Goal: Communication & Community: Answer question/provide support

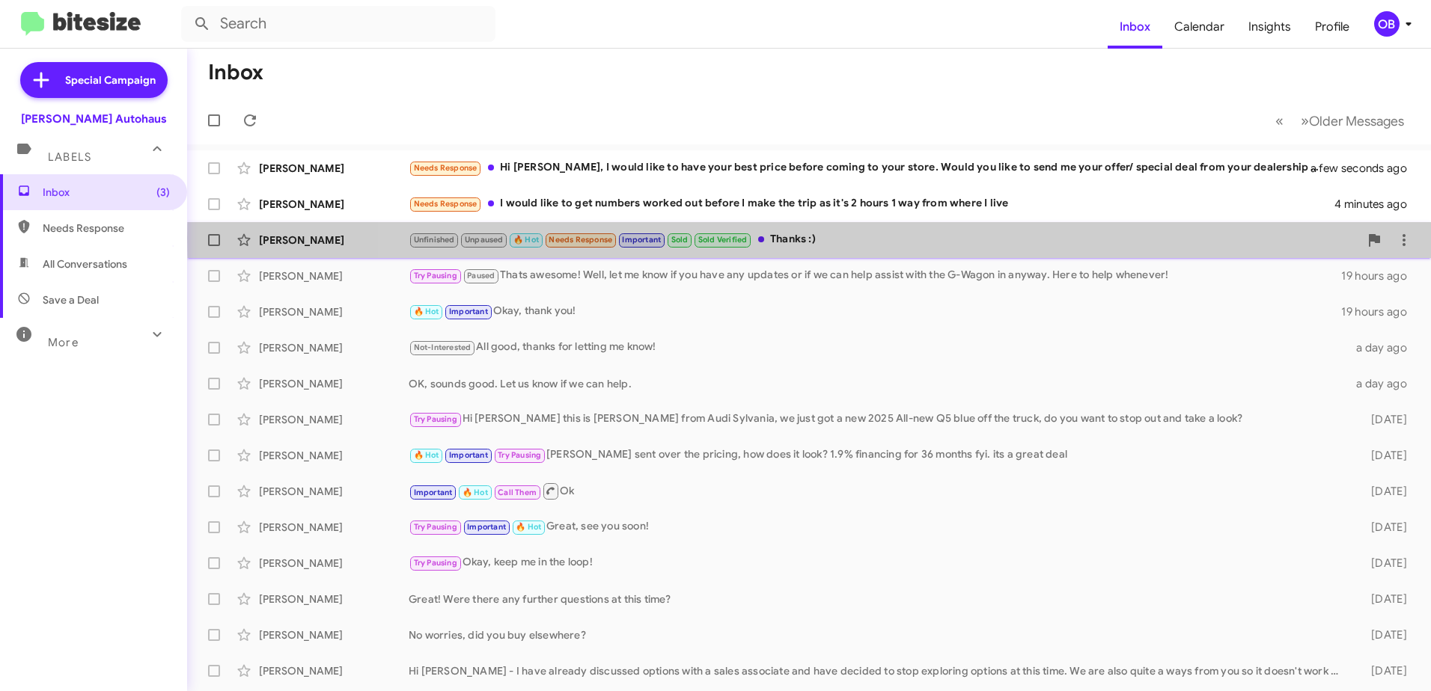
click at [1014, 238] on div "Unfinished Unpaused 🔥 Hot Needs Response Important Sold Sold Verified Thanks :)" at bounding box center [884, 239] width 950 height 17
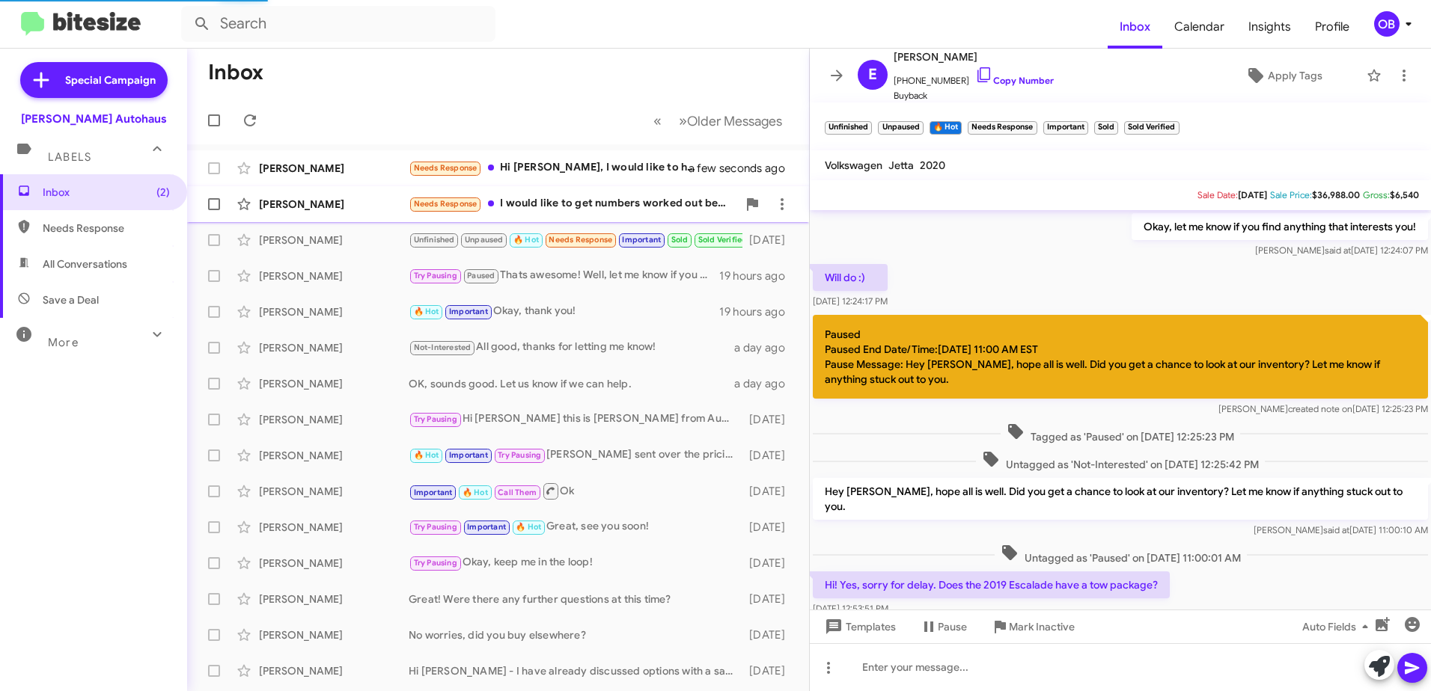
scroll to position [661, 0]
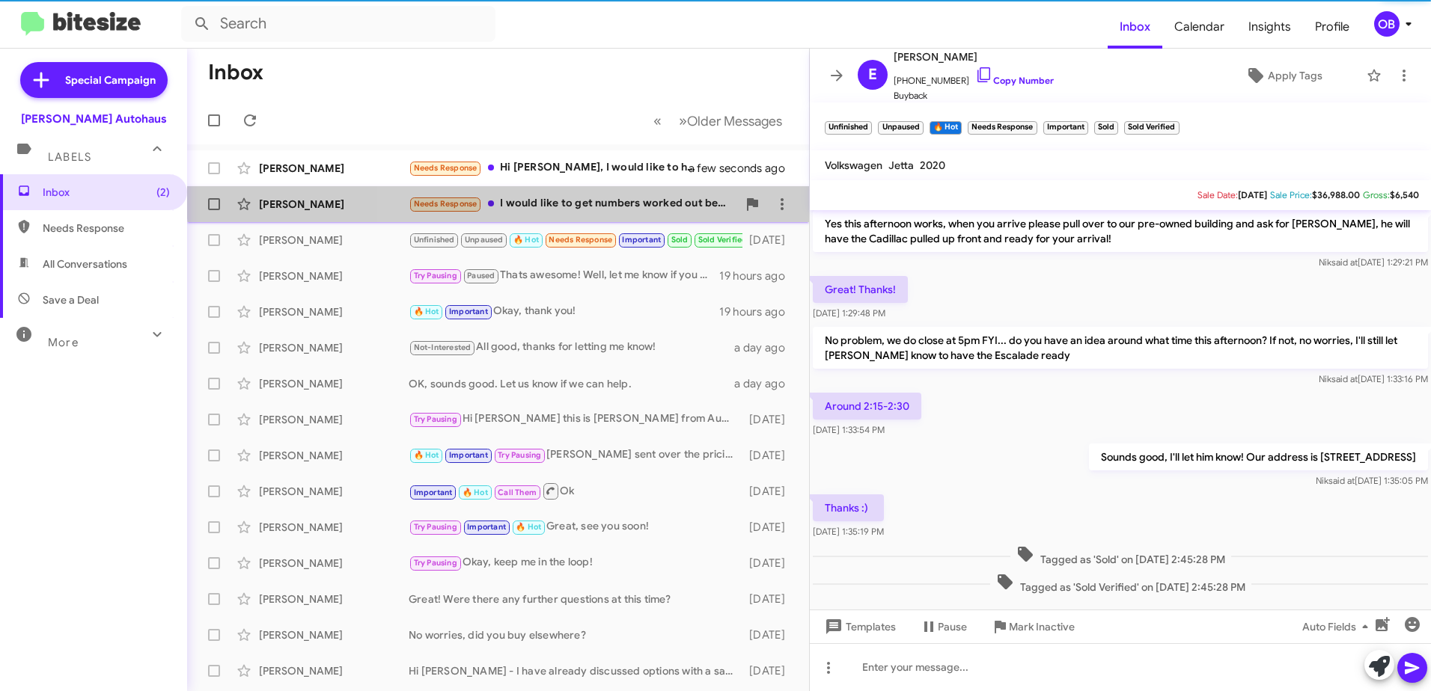
click at [659, 193] on div "[PERSON_NAME] Needs Response I would like to get numbers worked out before I ma…" at bounding box center [498, 204] width 598 height 30
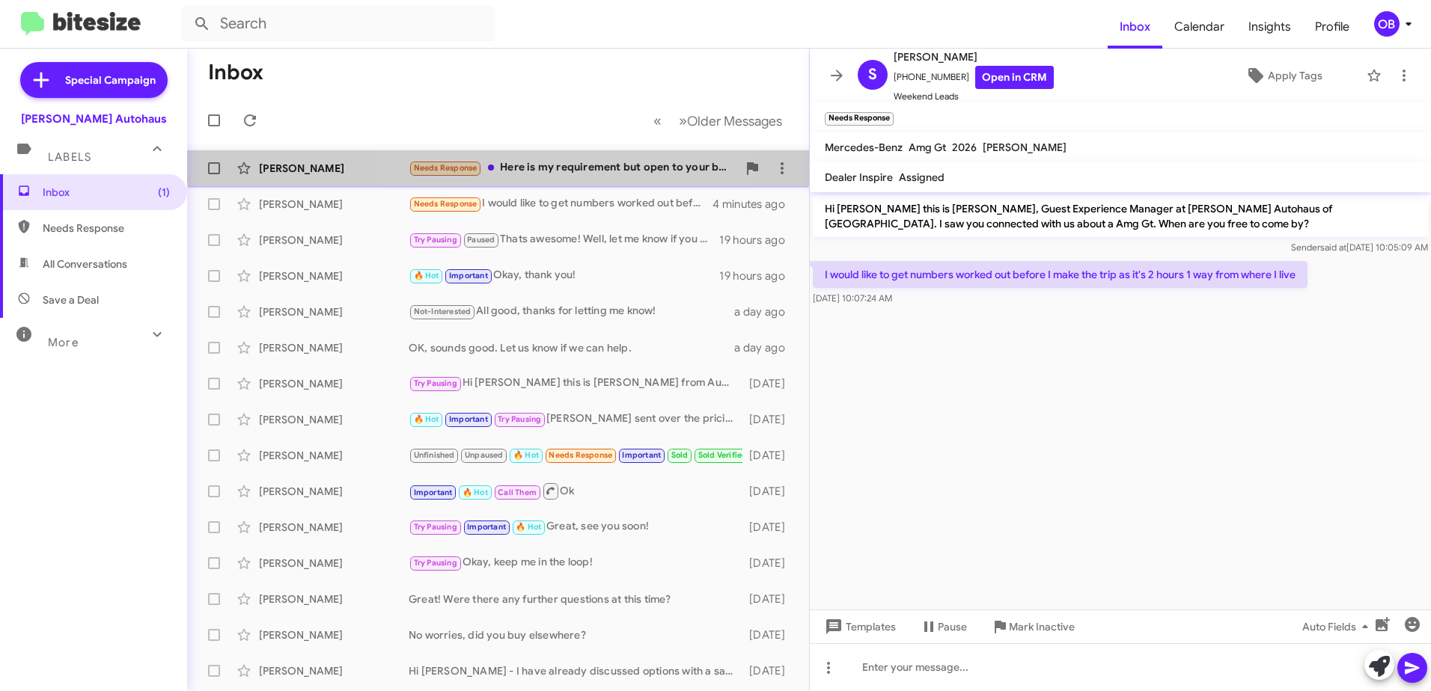
click at [577, 159] on div "[PERSON_NAME] Needs Response Here is my requirement but open to your best deal …" at bounding box center [498, 168] width 598 height 30
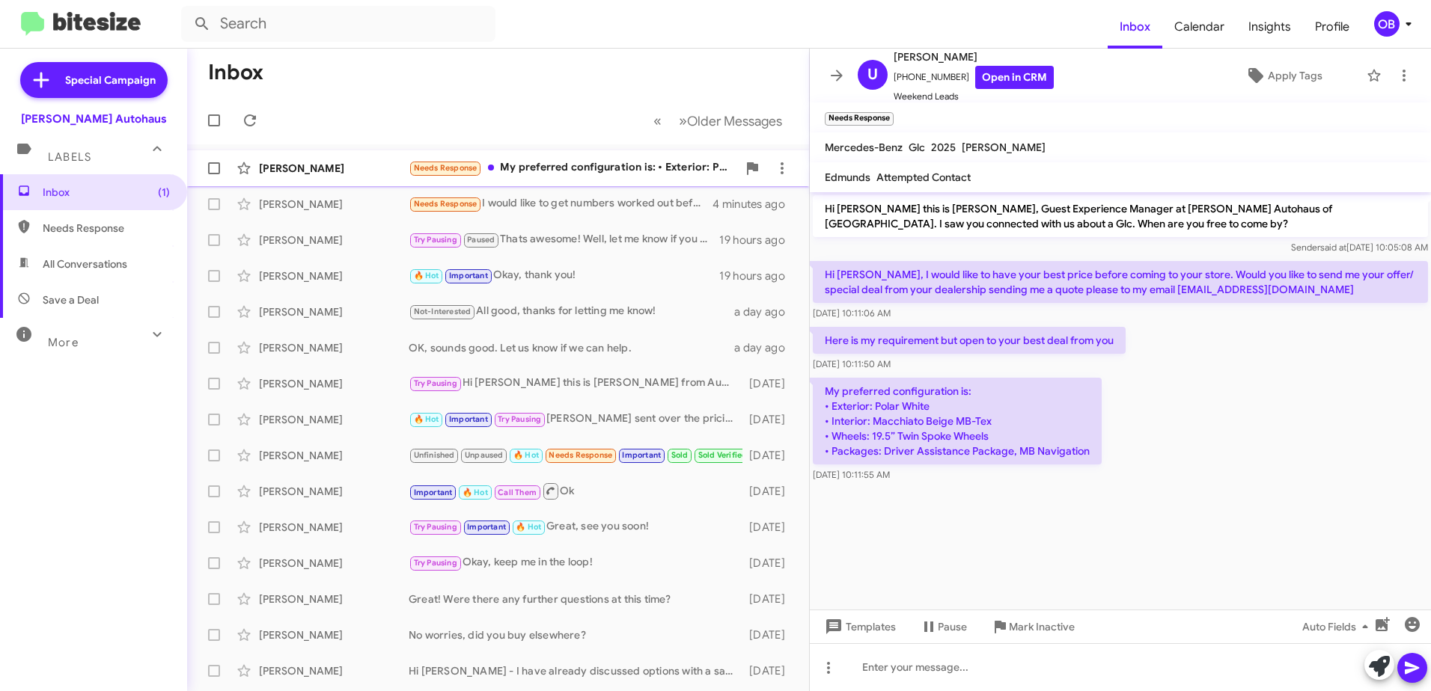
click at [566, 174] on div "Needs Response My preferred configuration is: • Exterior: Polar White • Interio…" at bounding box center [573, 167] width 329 height 17
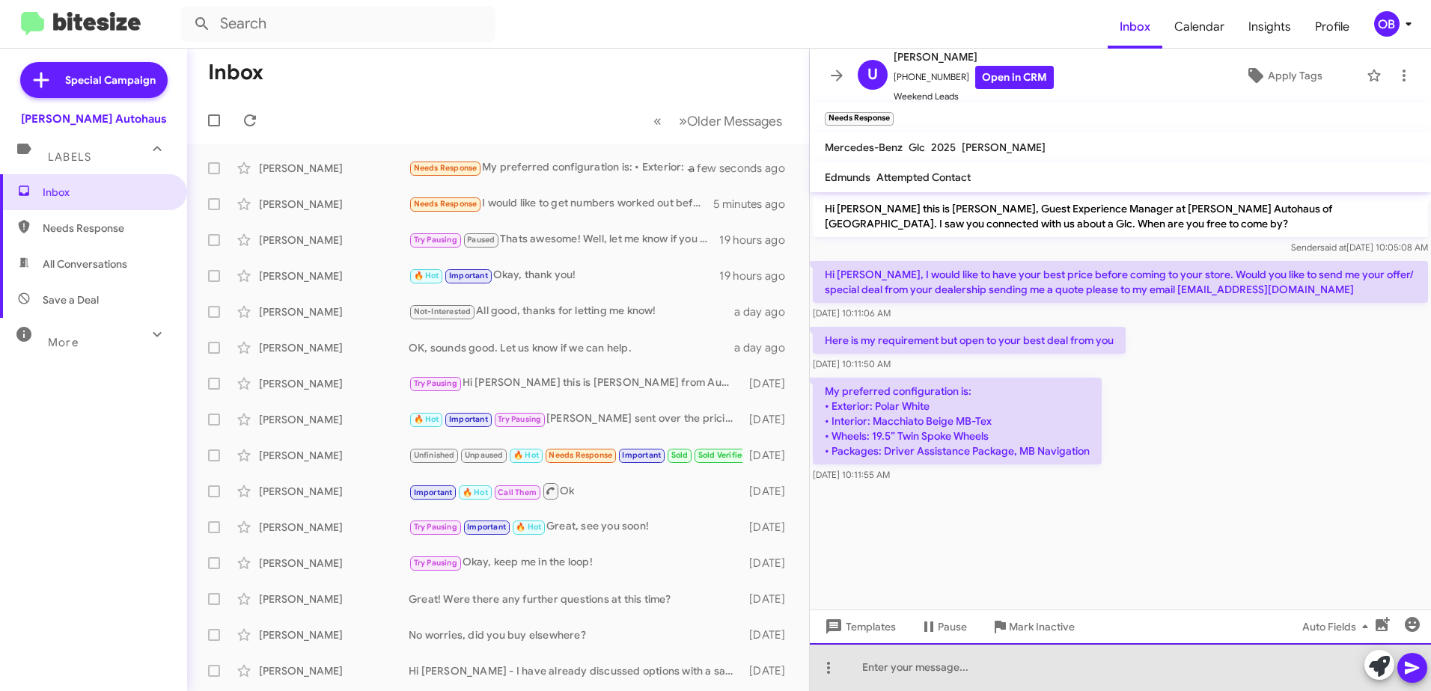
click at [946, 667] on div at bounding box center [1120, 668] width 621 height 48
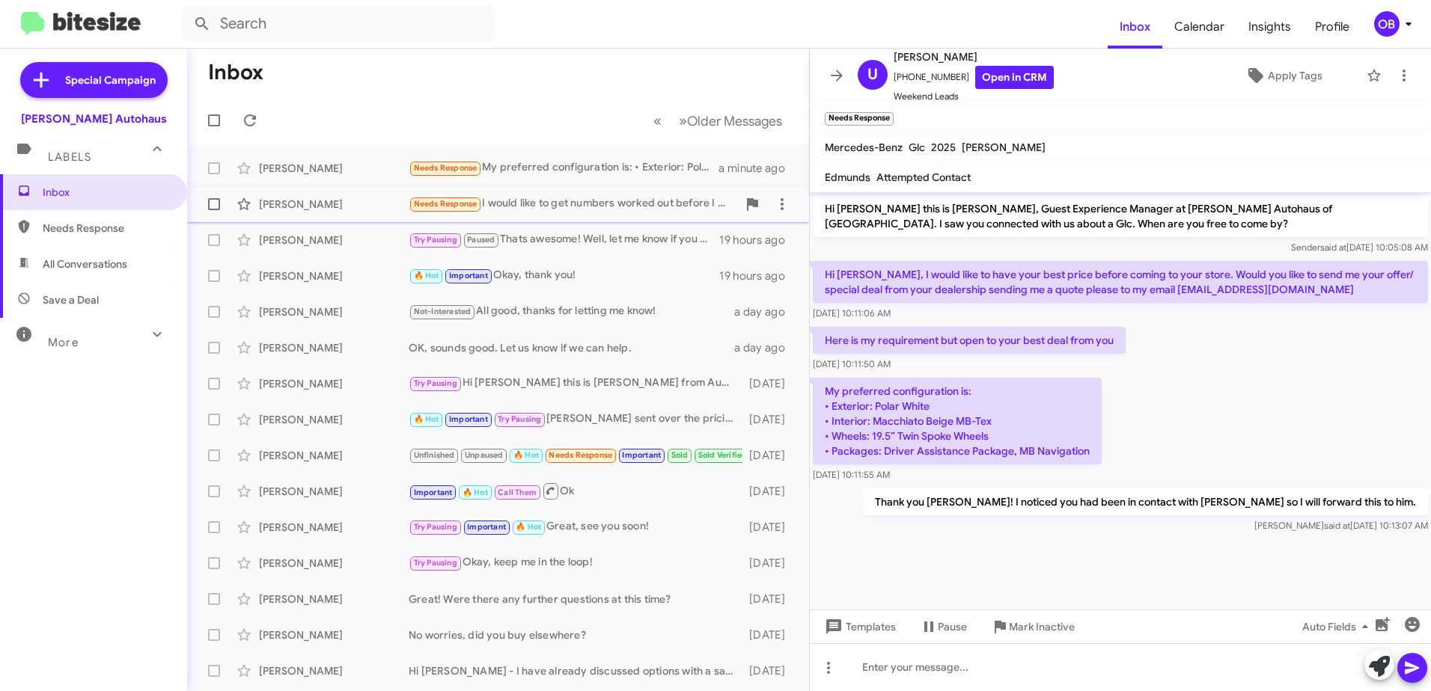
click at [578, 198] on div "Needs Response I would like to get numbers worked out before I make the trip as…" at bounding box center [573, 203] width 329 height 17
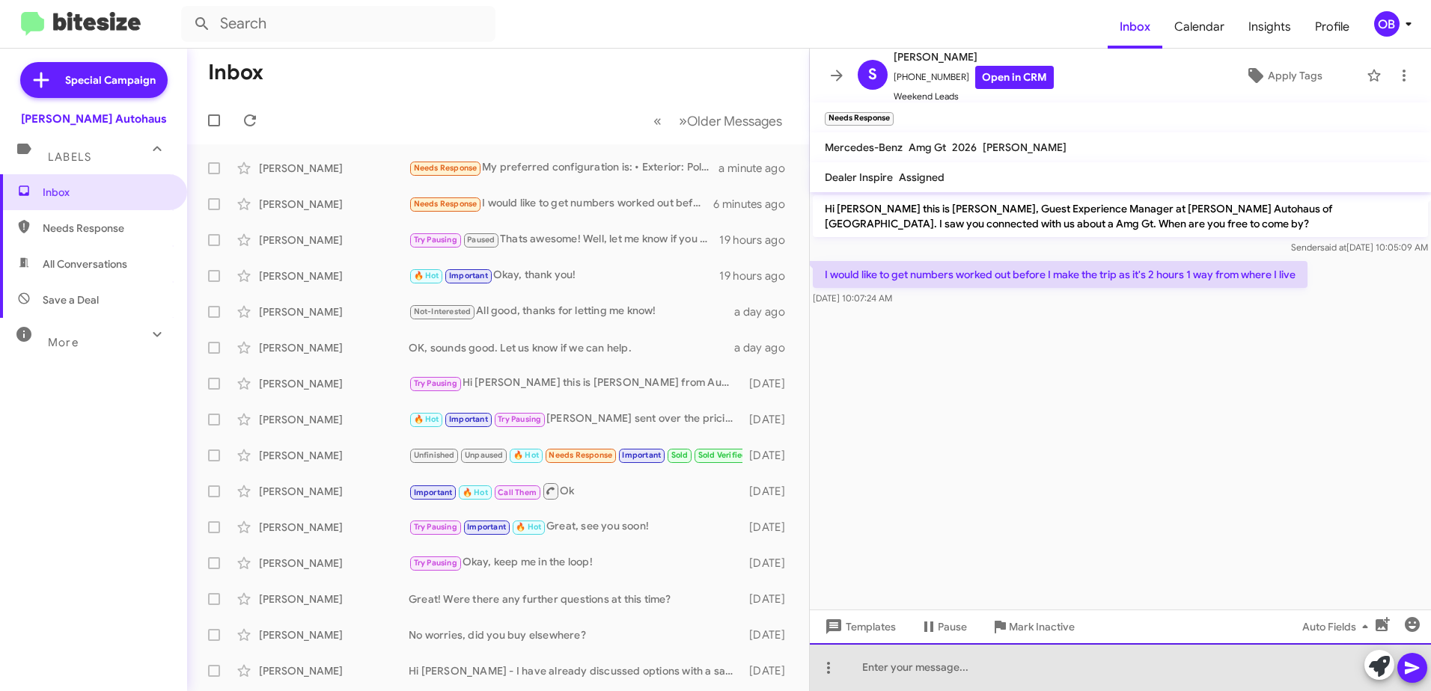
click at [912, 667] on div at bounding box center [1120, 668] width 621 height 48
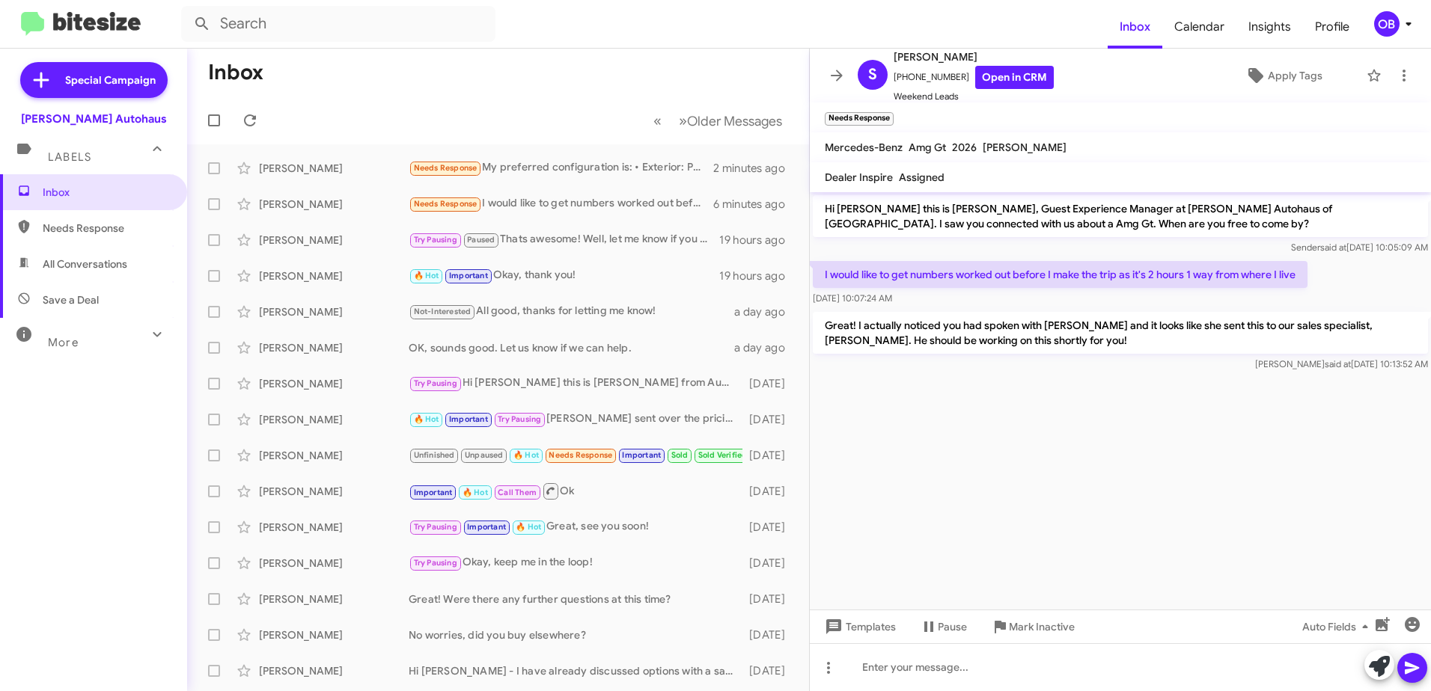
click at [68, 277] on span "All Conversations" at bounding box center [93, 264] width 187 height 36
type input "in:all-conversations"
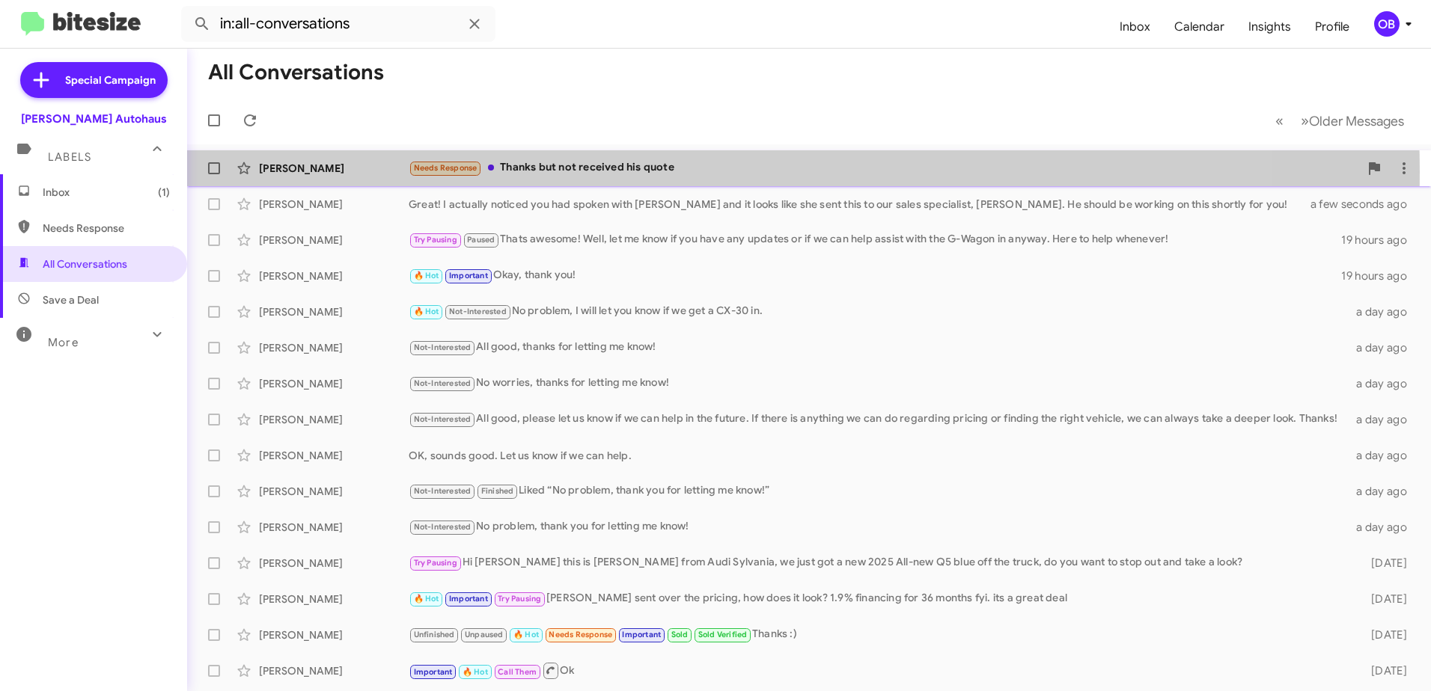
click at [680, 171] on div "Needs Response Thanks but not received his quote" at bounding box center [884, 167] width 950 height 17
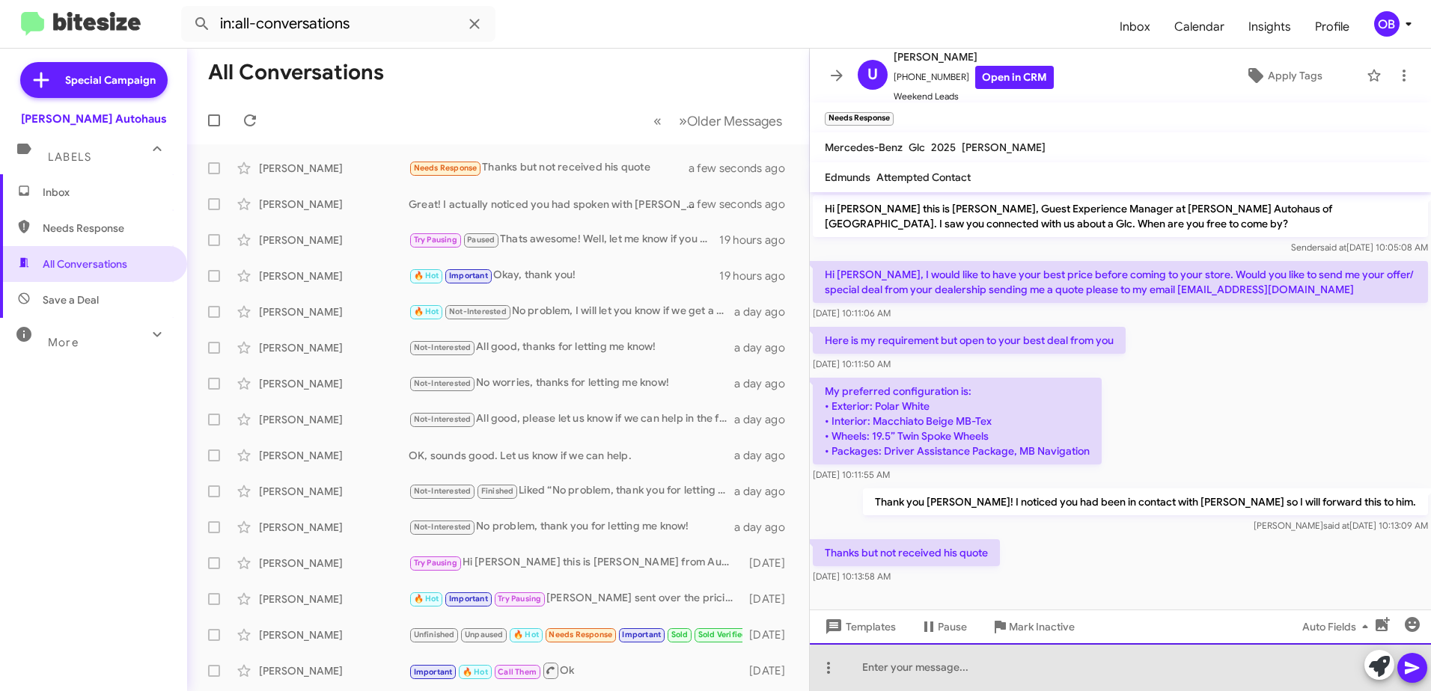
click at [1155, 671] on div at bounding box center [1120, 668] width 621 height 48
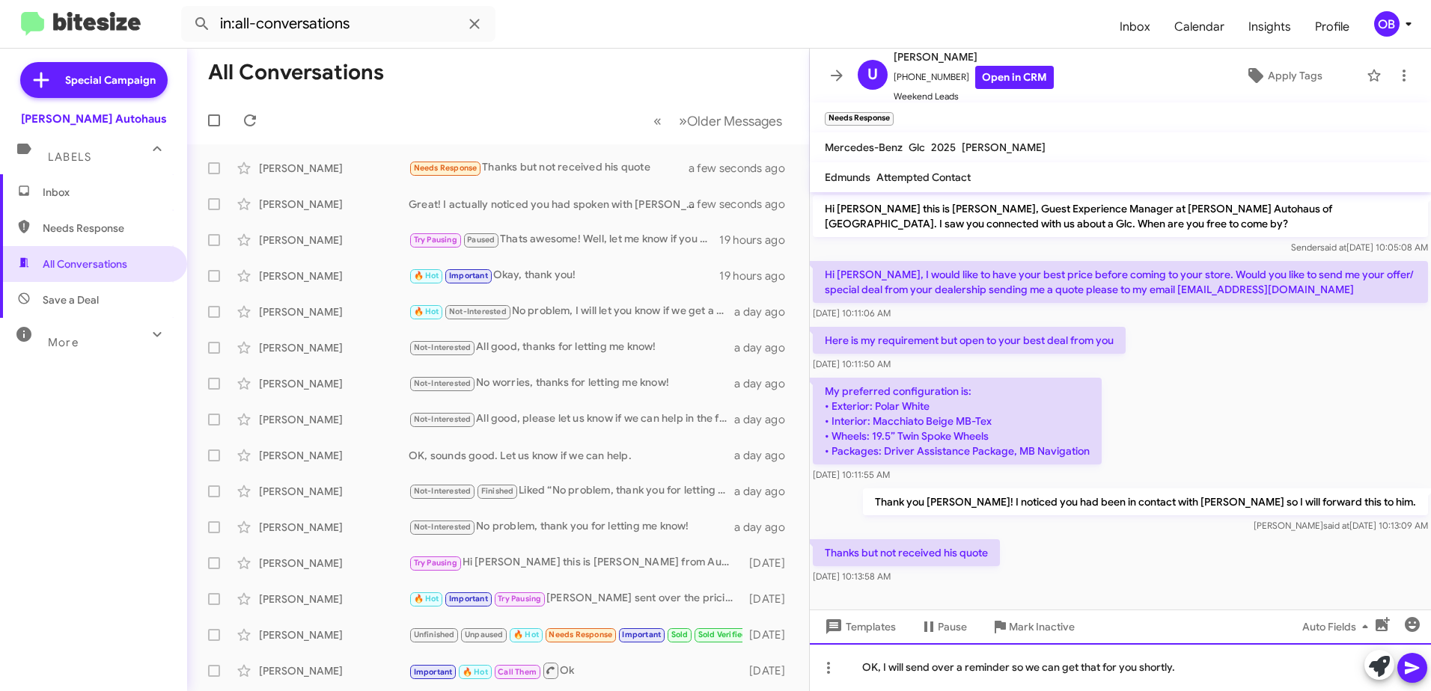
click at [1228, 662] on div "OK, I will send over a reminder so we can get that for you shortly." at bounding box center [1120, 668] width 621 height 48
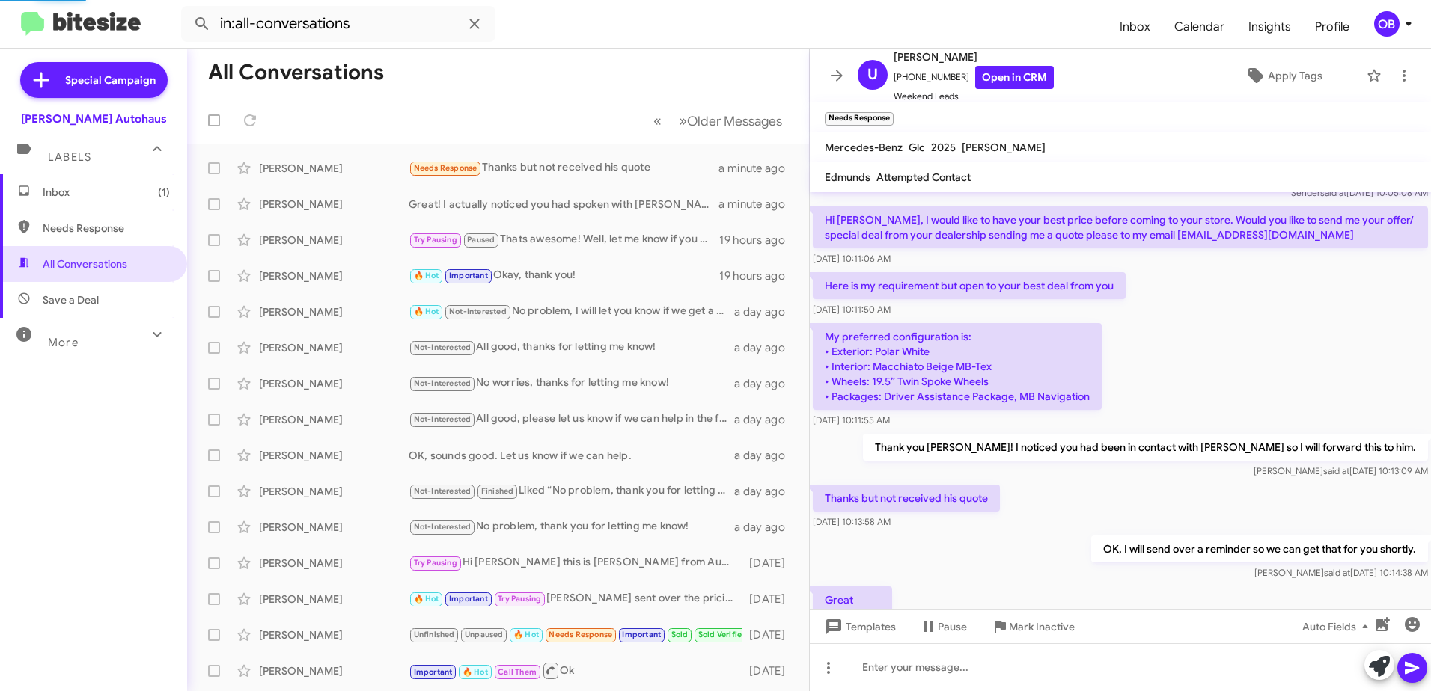
scroll to position [109, 0]
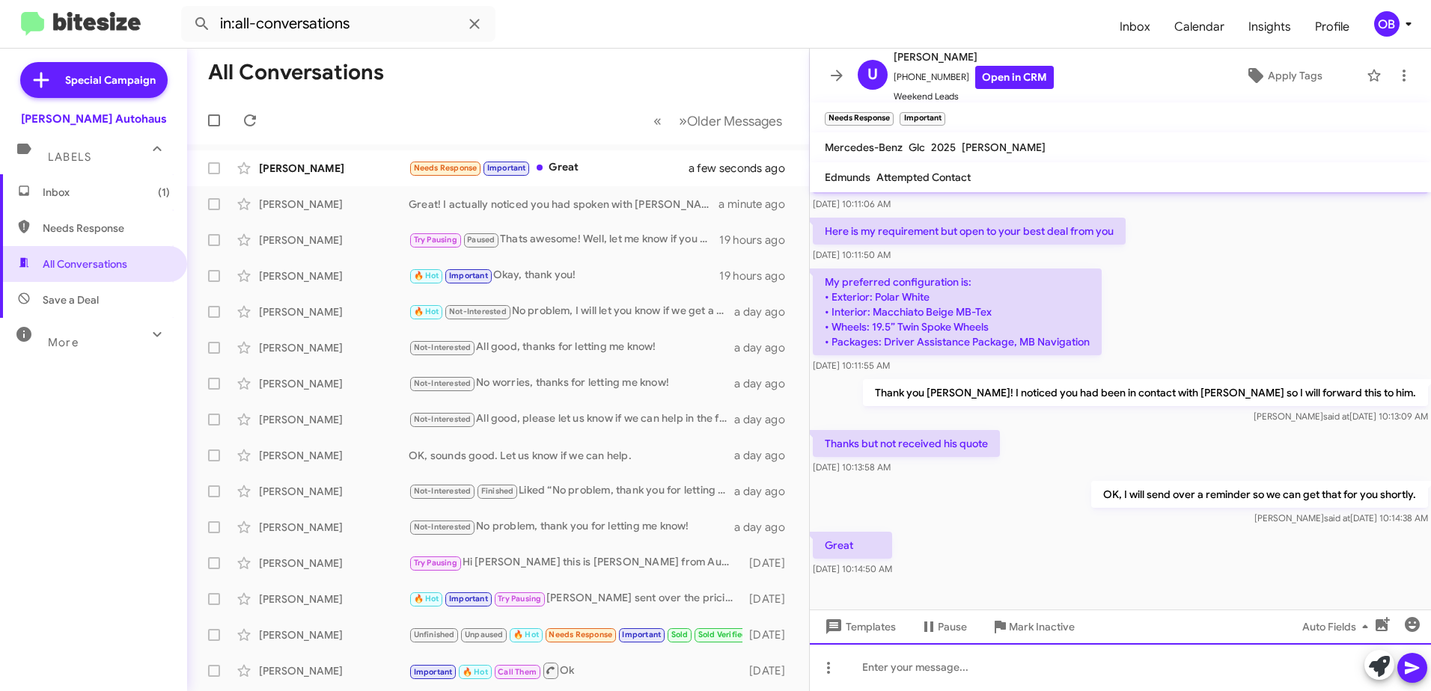
click at [886, 666] on div at bounding box center [1120, 668] width 621 height 48
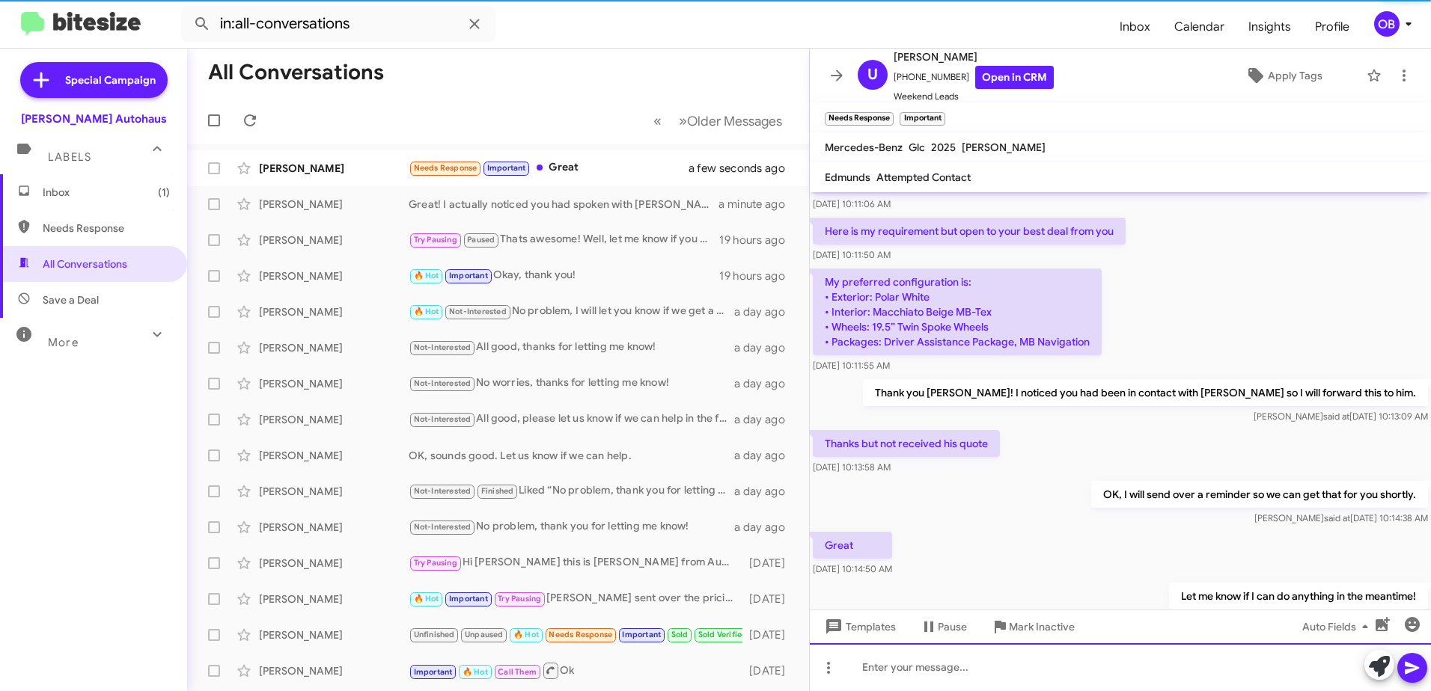
scroll to position [0, 0]
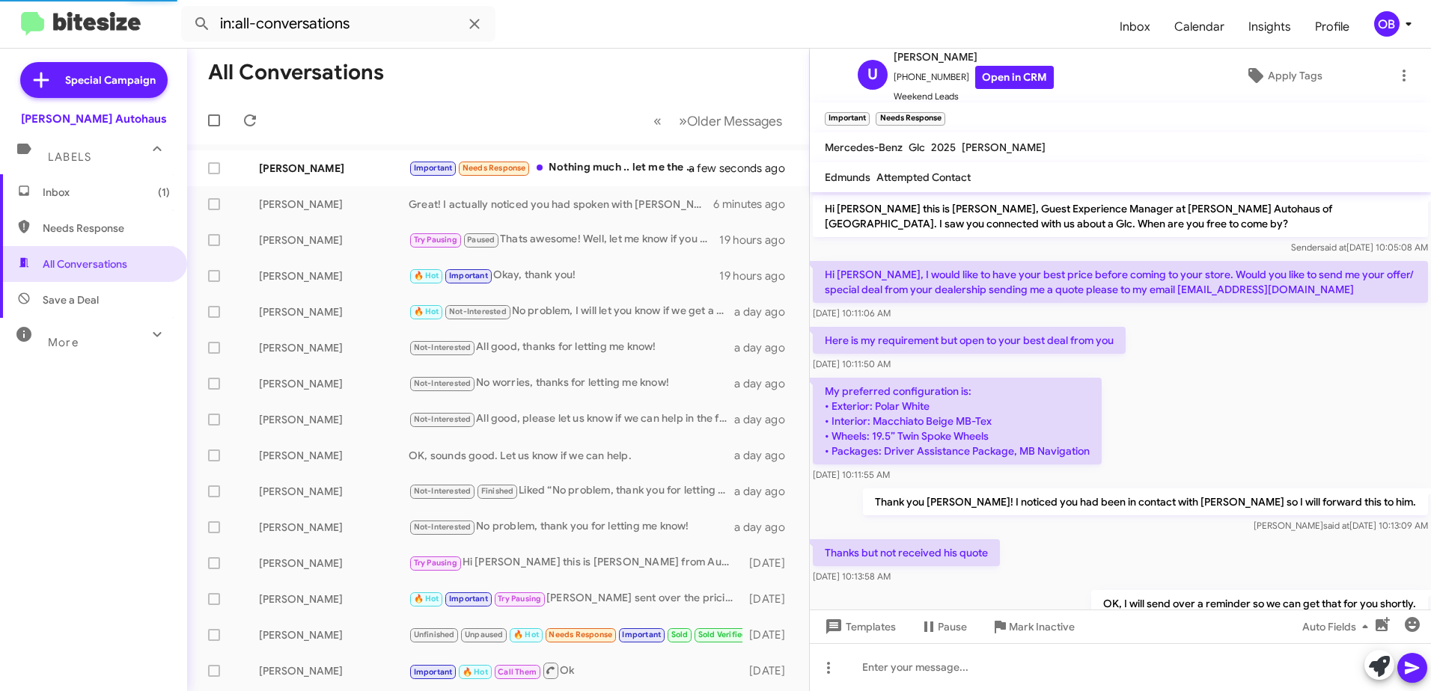
scroll to position [189, 0]
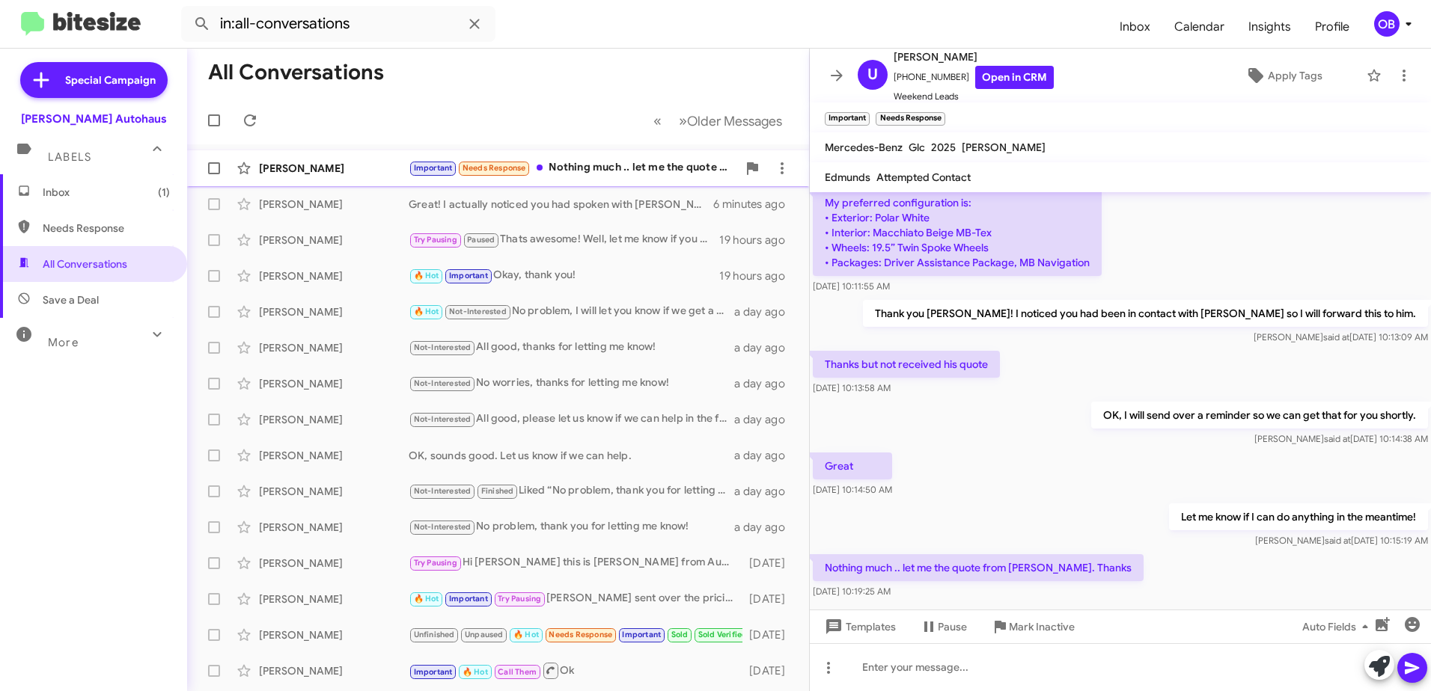
click at [607, 171] on div "Important Needs Response Nothing much .. let me the quote from Frank. Thanks" at bounding box center [573, 167] width 329 height 17
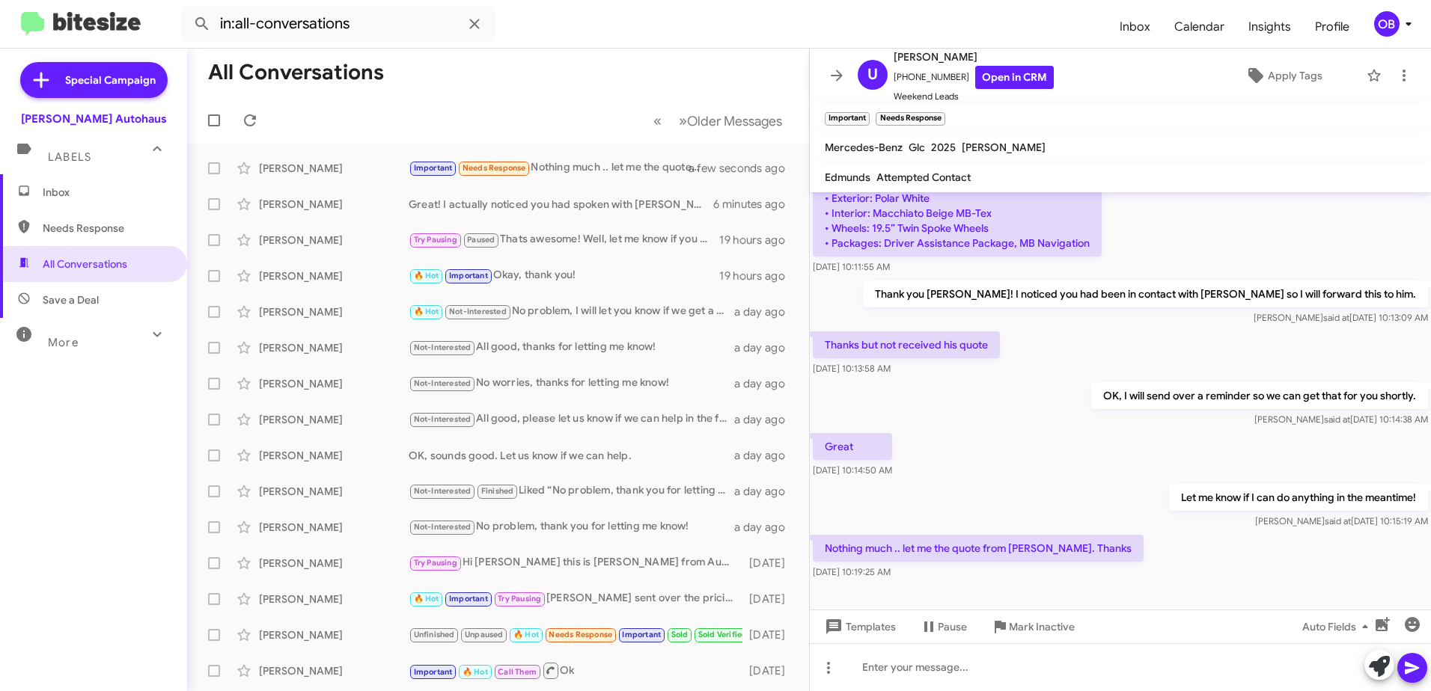
scroll to position [219, 0]
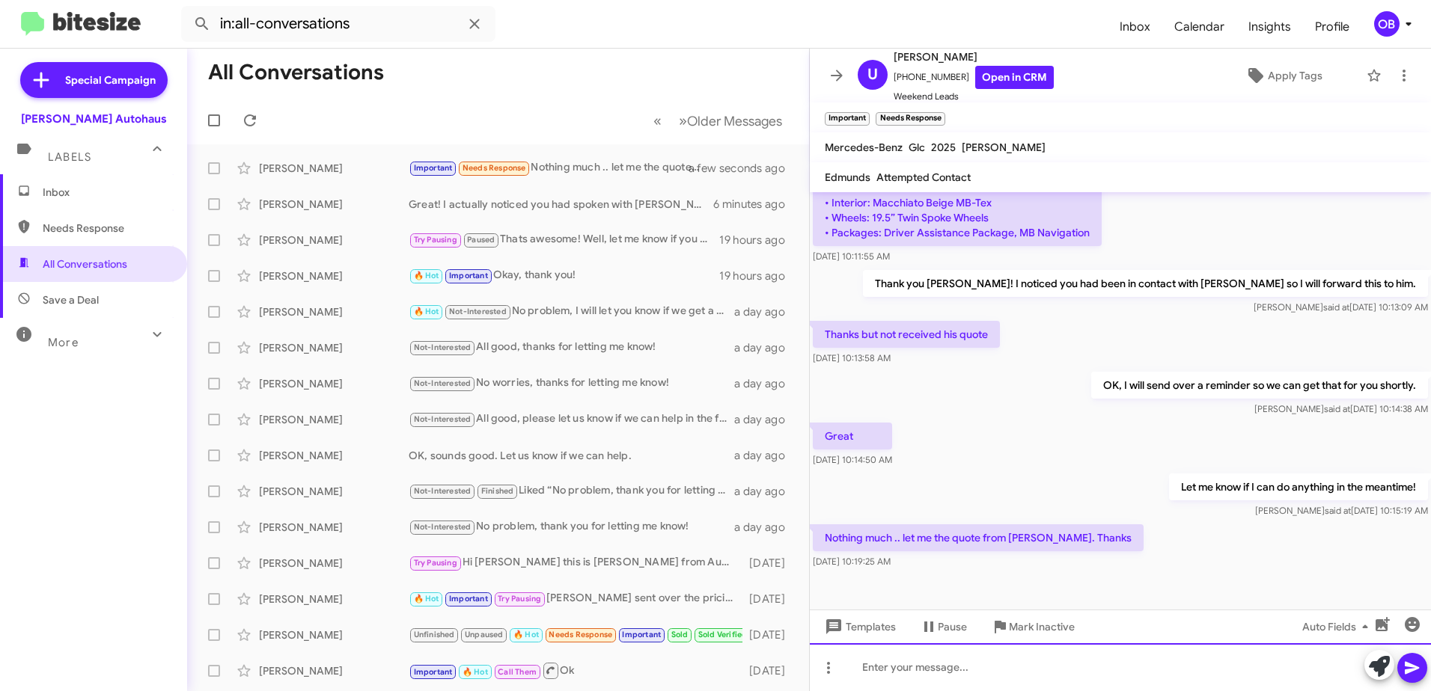
click at [897, 673] on div at bounding box center [1120, 668] width 621 height 48
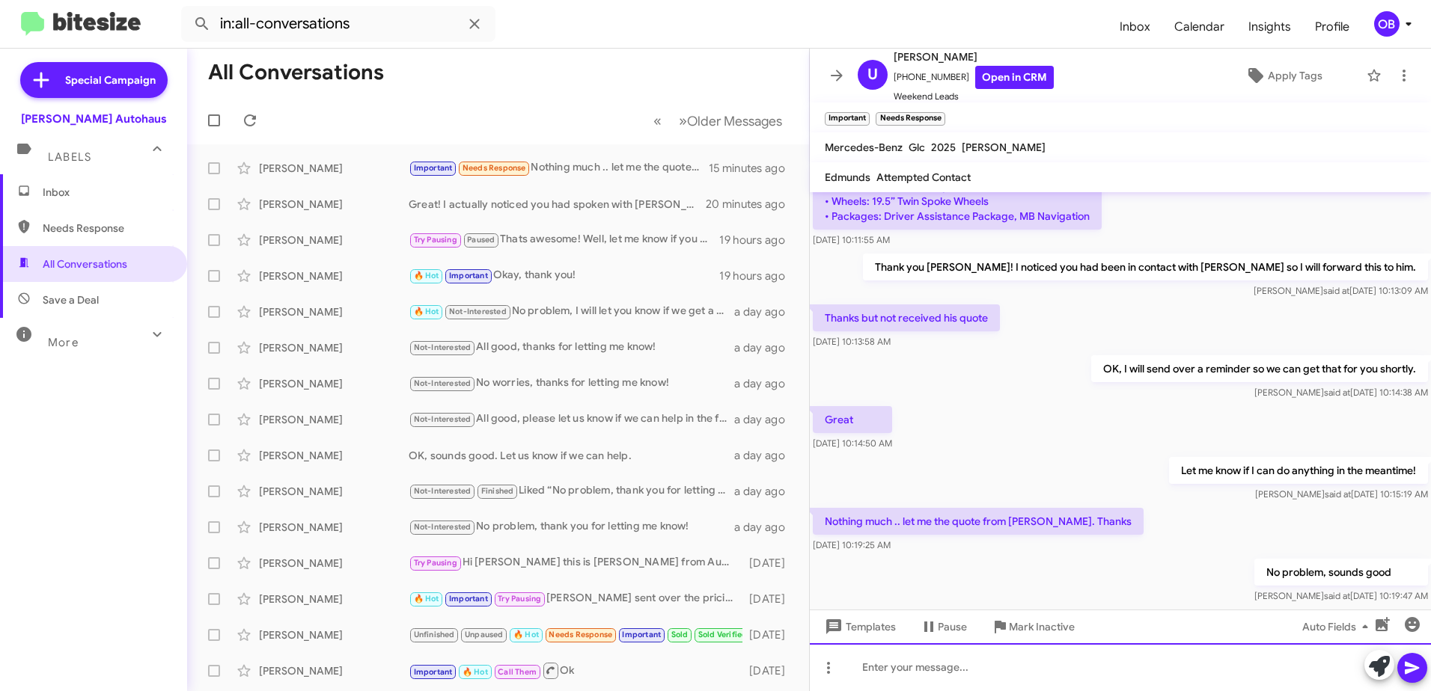
scroll to position [198, 0]
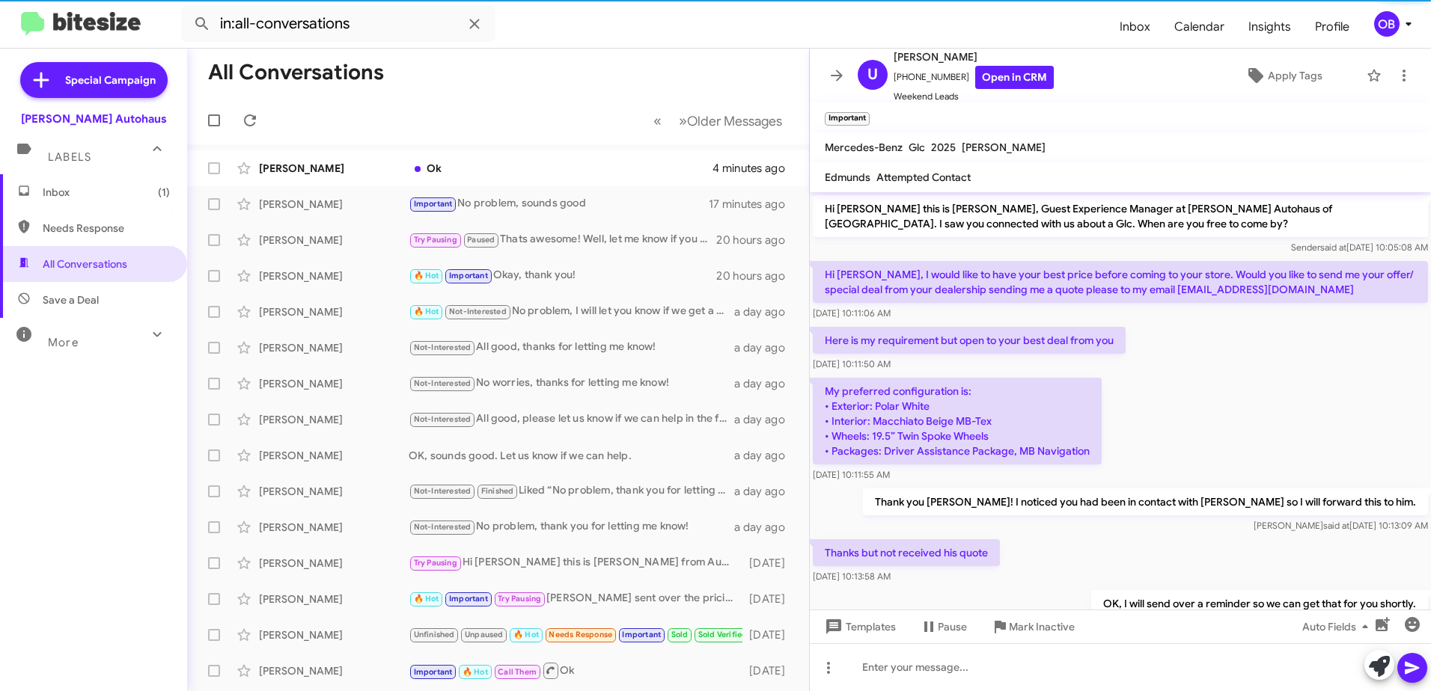
scroll to position [183, 0]
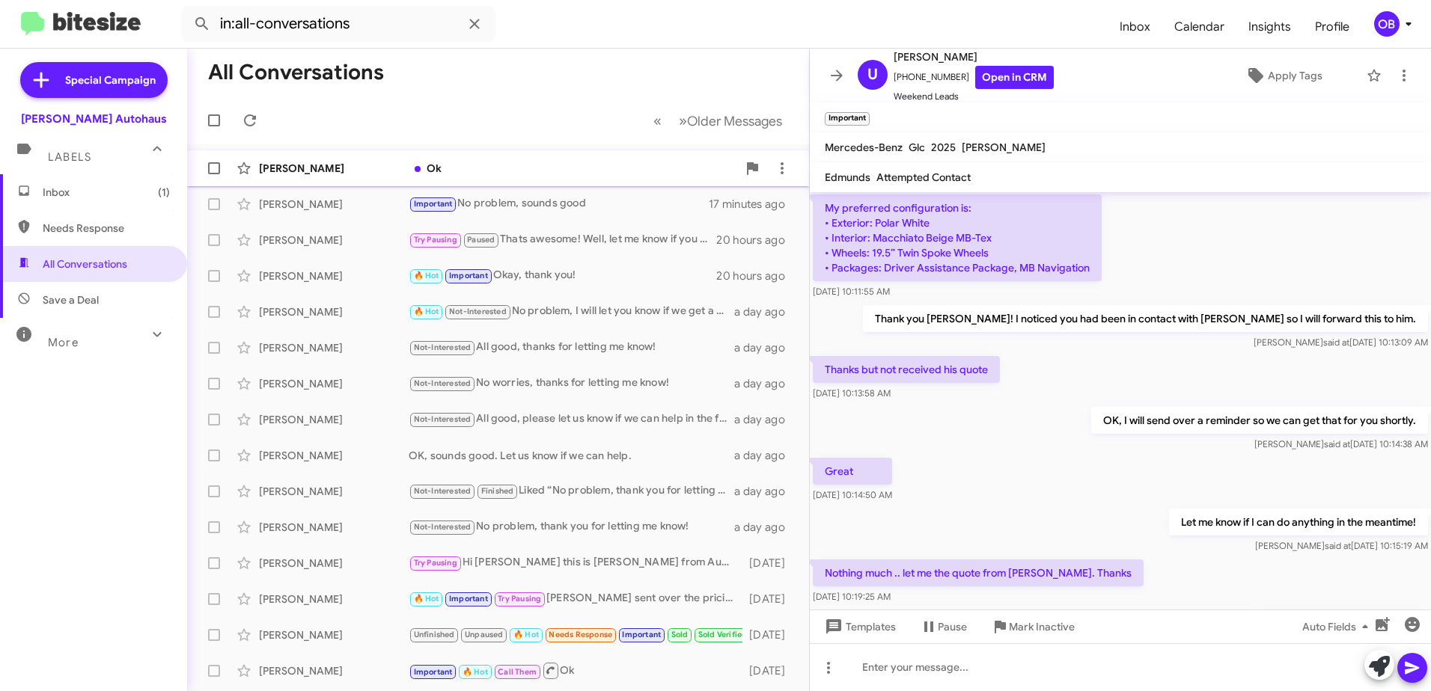
click at [608, 166] on div "Ok" at bounding box center [573, 168] width 329 height 15
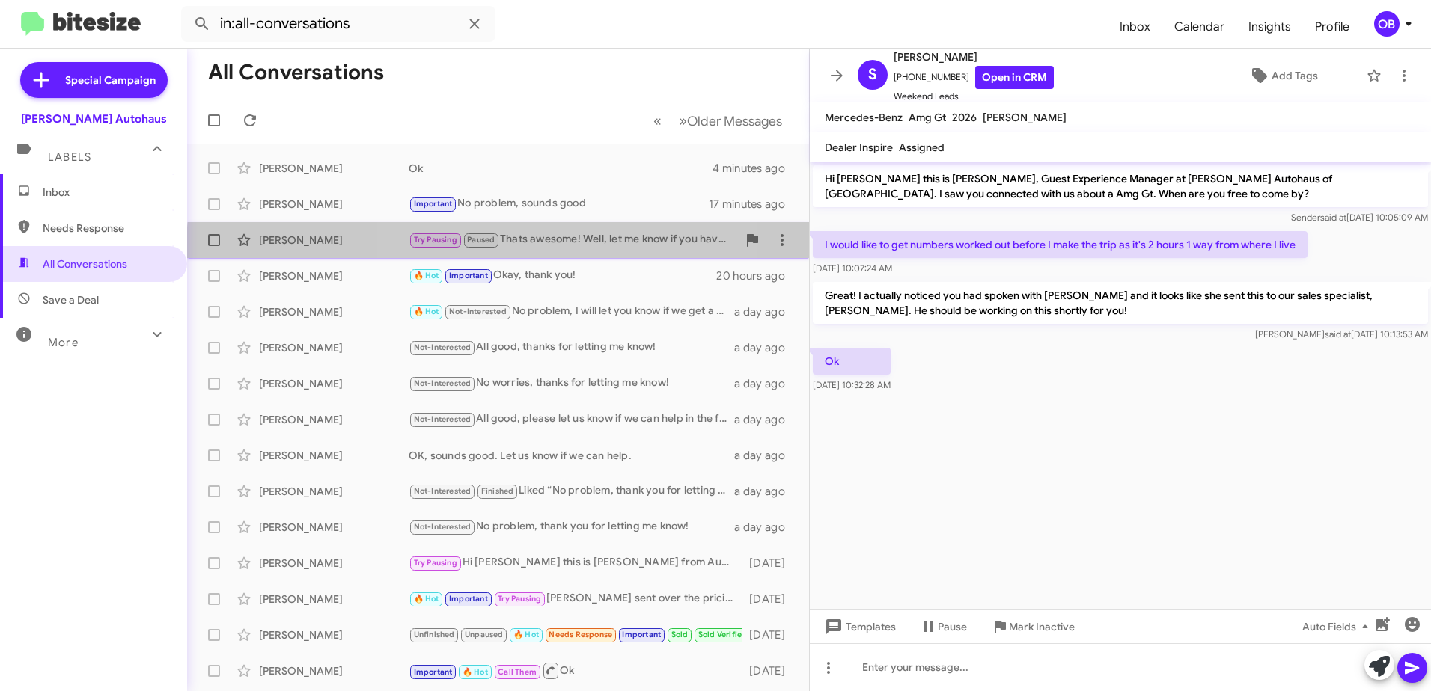
click at [528, 248] on div "Try Pausing Paused Thats awesome! Well, let me know if you have any updates or …" at bounding box center [573, 239] width 329 height 17
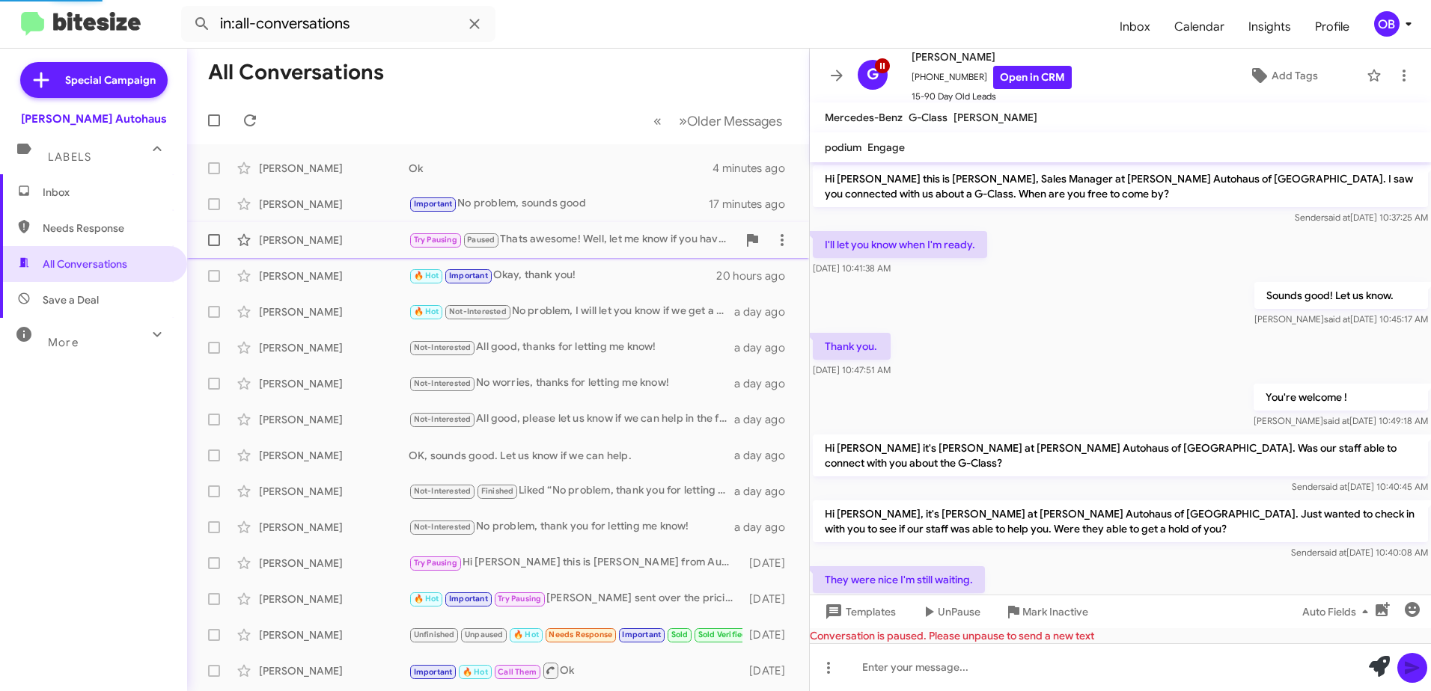
scroll to position [401, 0]
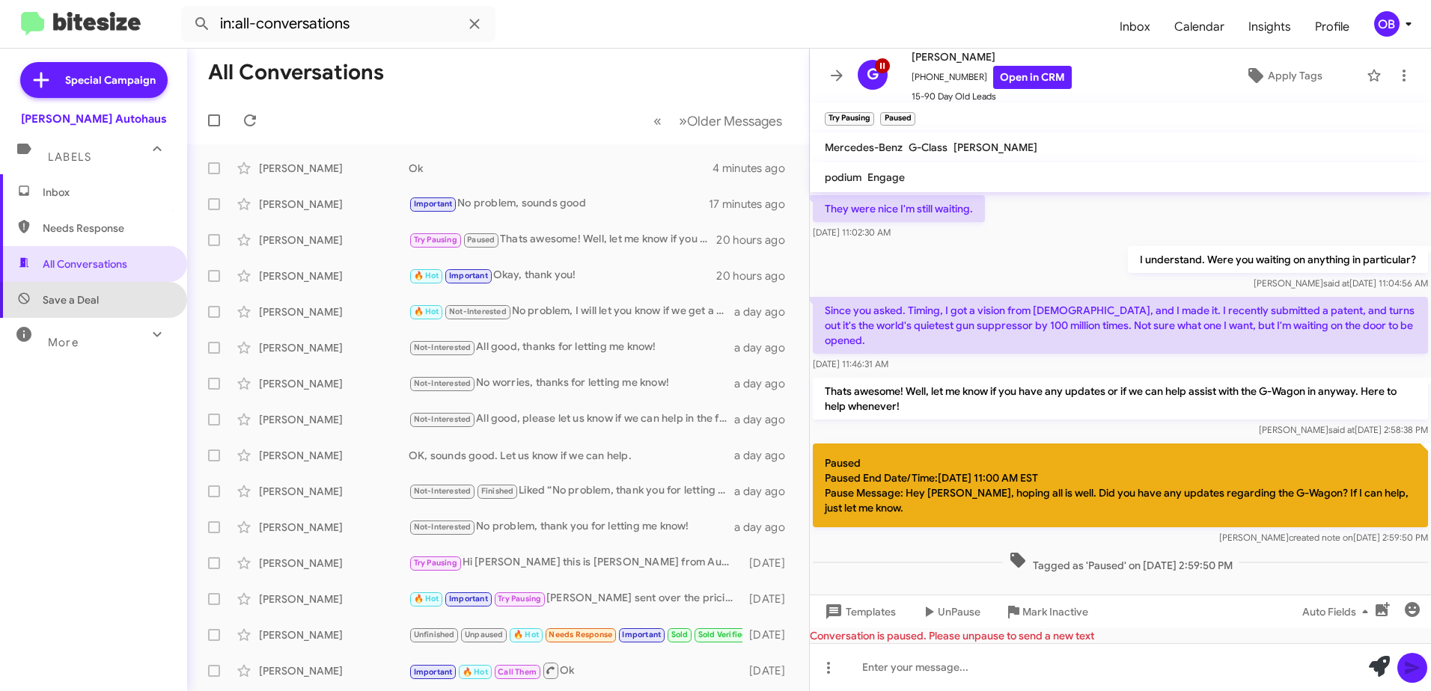
click at [93, 301] on span "Save a Deal" at bounding box center [71, 300] width 56 height 15
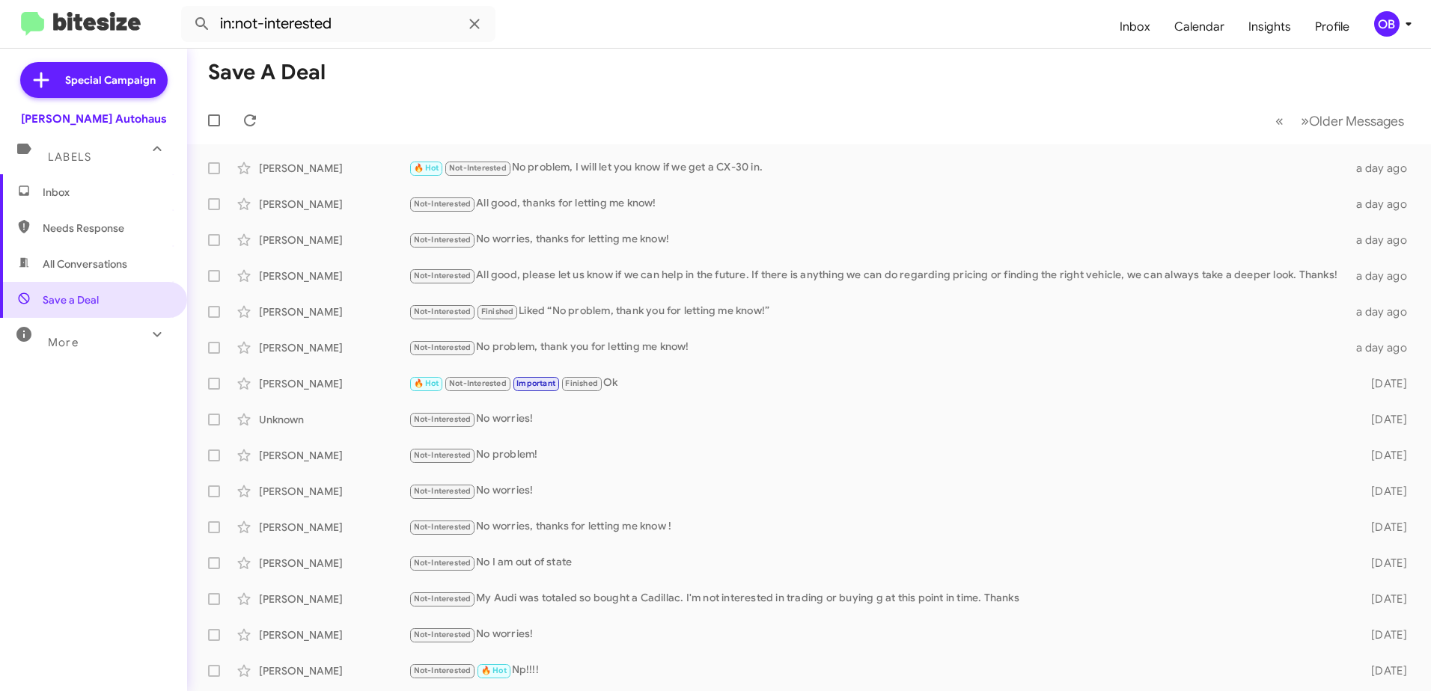
click at [103, 272] on span "All Conversations" at bounding box center [93, 264] width 187 height 36
type input "in:all-conversations"
